Goal: Information Seeking & Learning: Learn about a topic

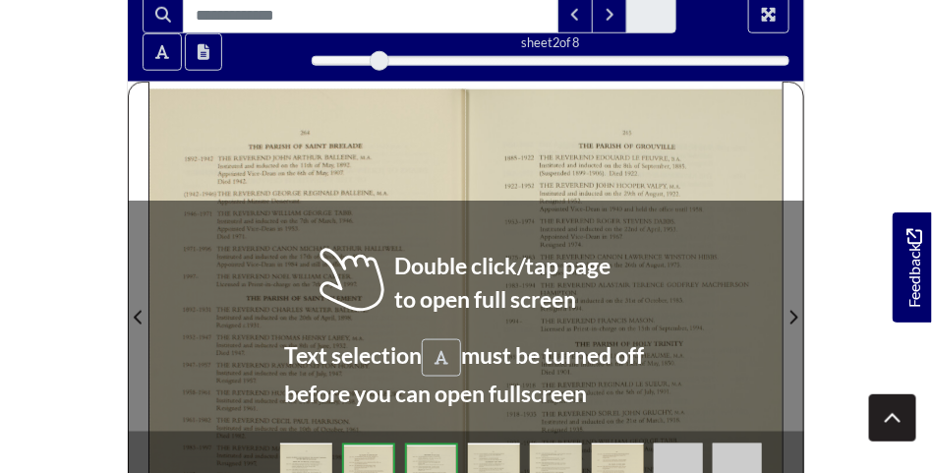
scroll to position [492, 0]
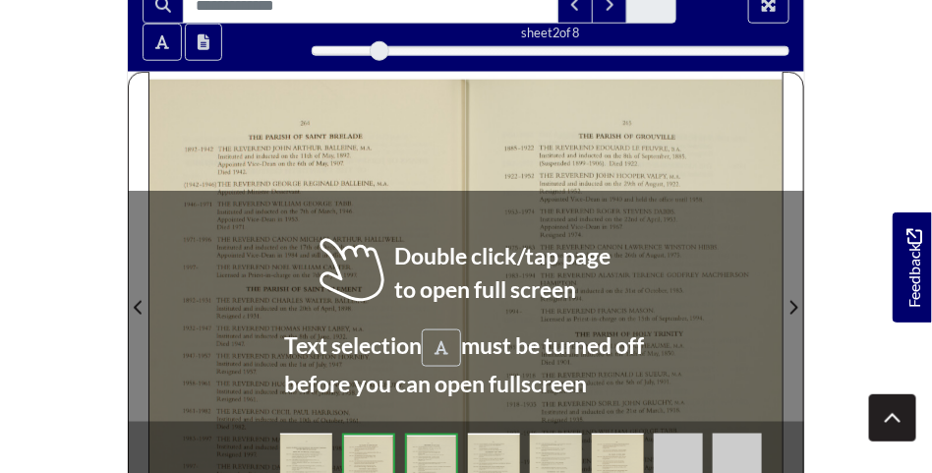
click at [701, 305] on div at bounding box center [624, 296] width 317 height 448
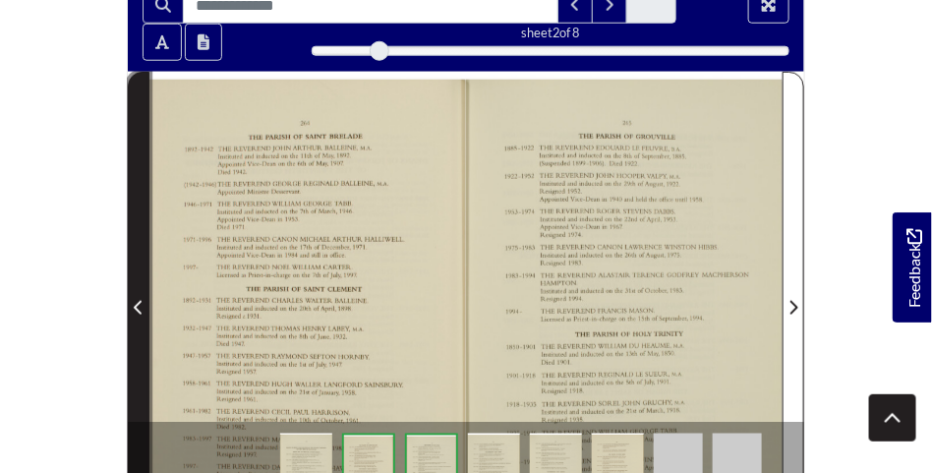
click at [141, 301] on icon "Previous Page" at bounding box center [138, 308] width 8 height 14
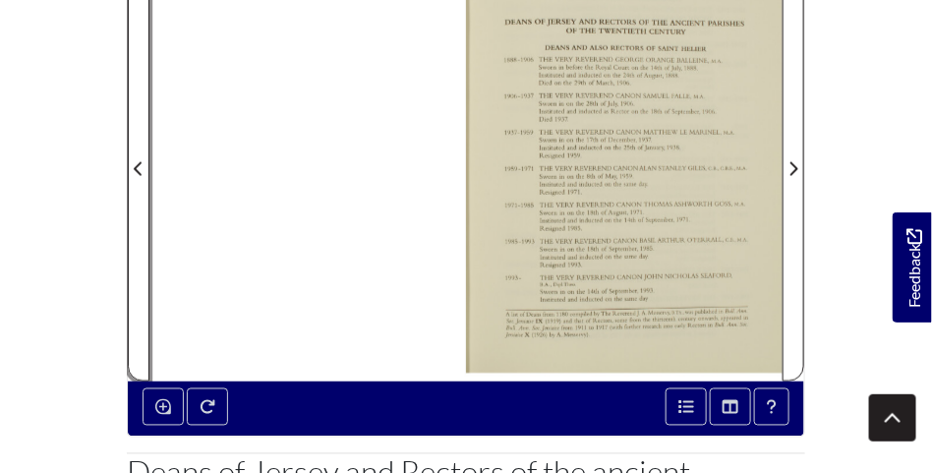
scroll to position [639, 0]
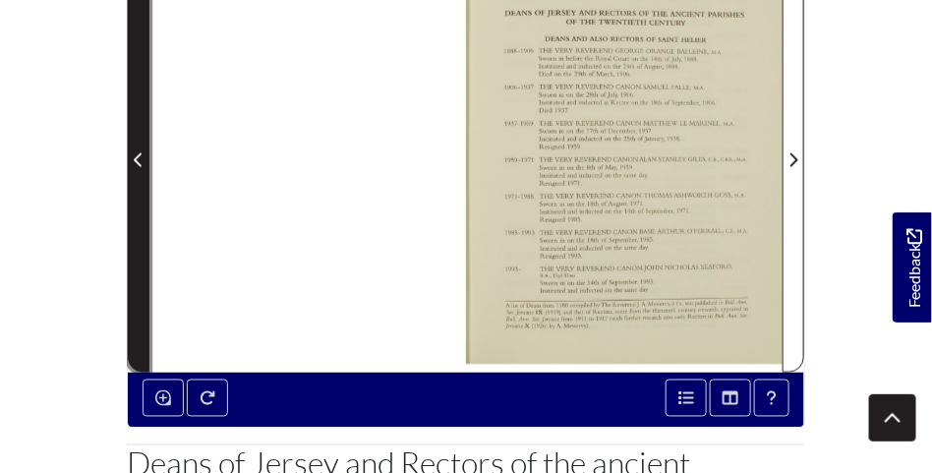
click at [136, 161] on icon "Previous Page" at bounding box center [138, 160] width 8 height 14
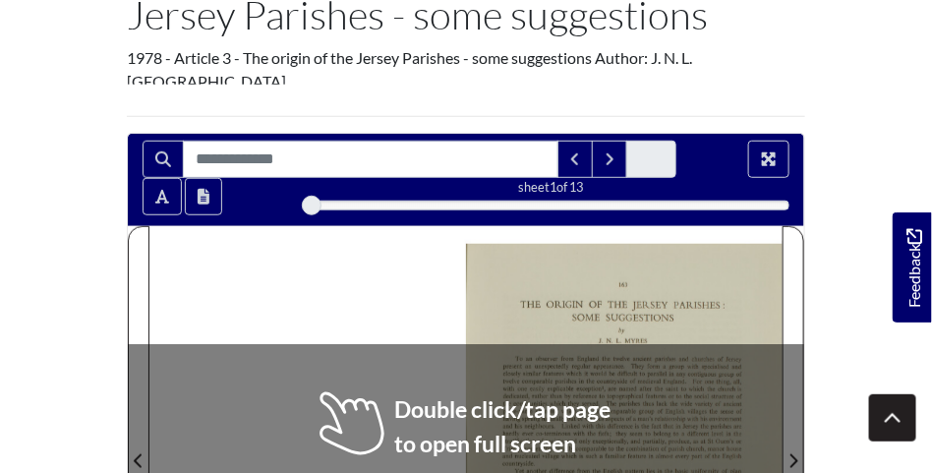
scroll to position [541, 0]
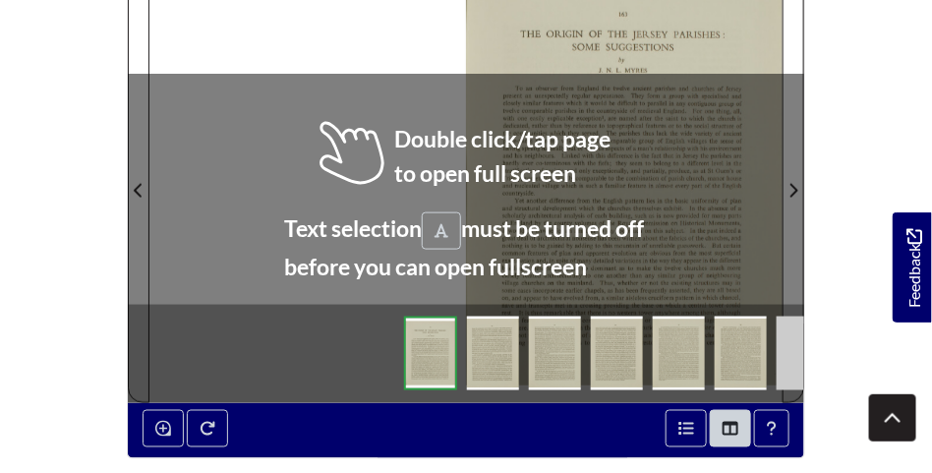
click at [714, 68] on div at bounding box center [624, 180] width 317 height 448
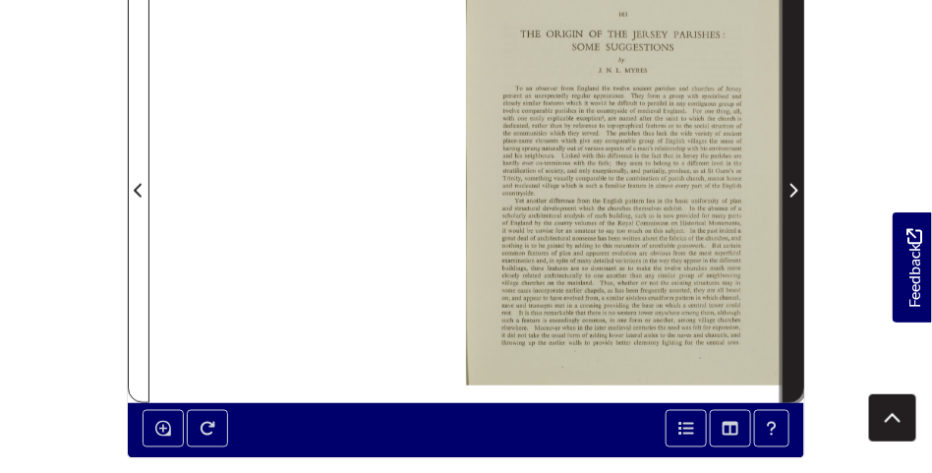
click at [799, 194] on span "Next Page" at bounding box center [794, 191] width 20 height 24
